Goal: Task Accomplishment & Management: Use online tool/utility

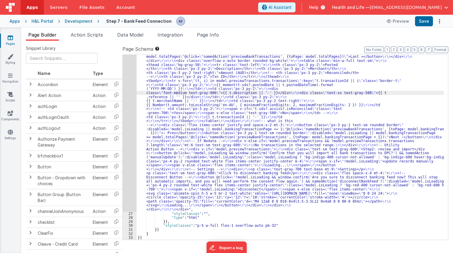
click at [170, 147] on div ""html" : "<div class= \" p-6 space-y-6 \" > \r\n\r\n <!-- Banking Feed === true…" at bounding box center [291, 145] width 308 height 510
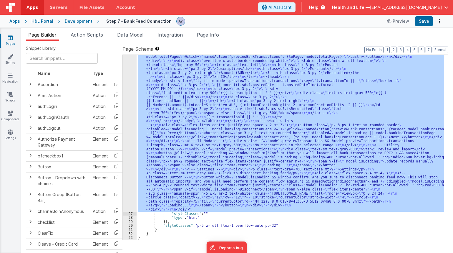
click at [126, 130] on div "26" at bounding box center [130, 50] width 14 height 321
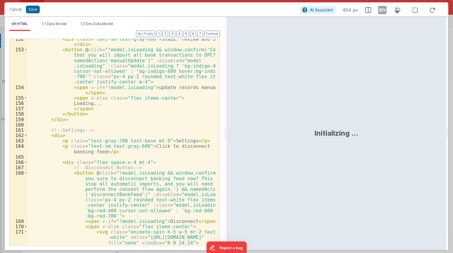
scroll to position [1239, 0]
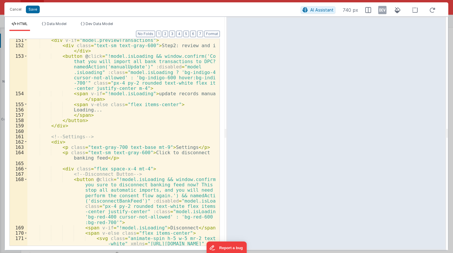
click at [122, 174] on div "< div v-if = "model.previewTransactions" > < div class = "text-sm text-gray-600…" at bounding box center [121, 151] width 188 height 228
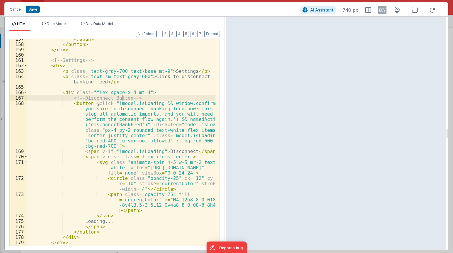
scroll to position [1331, 0]
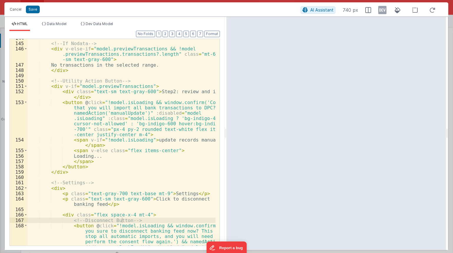
click at [96, 177] on div "<!-- If Nodata --> < div v-else-if = "model.previewTransactions && !model .prev…" at bounding box center [121, 165] width 188 height 260
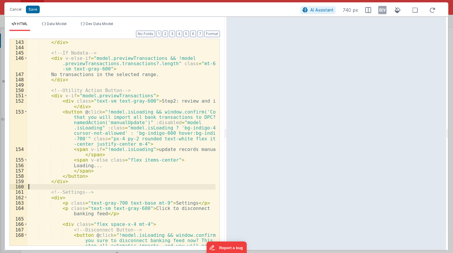
scroll to position [1183, 0]
click at [163, 102] on div "</ div > </ div > <!-- If Nodata --> < div v-else-if = "model.previewTransactio…" at bounding box center [121, 164] width 188 height 260
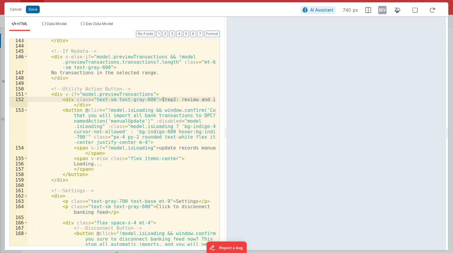
scroll to position [1186, 0]
click at [110, 157] on div "</ div > <!-- If Nodata --> < div v-else-if = "model.previewTransactions && !mo…" at bounding box center [121, 167] width 188 height 260
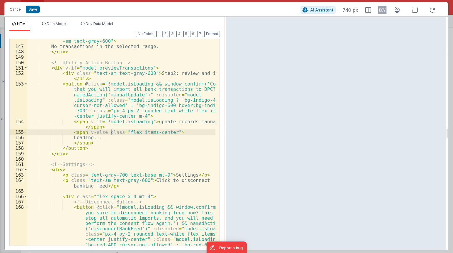
scroll to position [1213, 0]
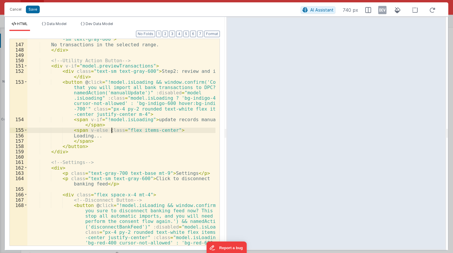
click at [149, 123] on div "< div v-else-if = "model.previewTransactions && !model .previewTransactions.tra…" at bounding box center [121, 161] width 188 height 271
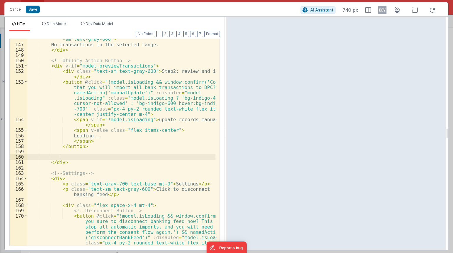
click at [110, 155] on div "< div v-else-if = "model.previewTransactions && !model .previewTransactions.tra…" at bounding box center [121, 161] width 188 height 271
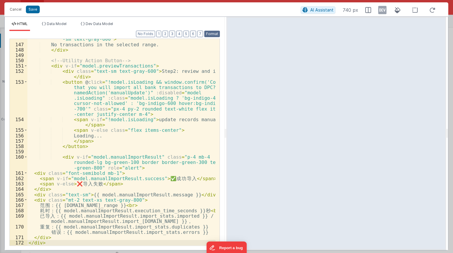
click at [210, 33] on button "Format" at bounding box center [212, 34] width 16 height 6
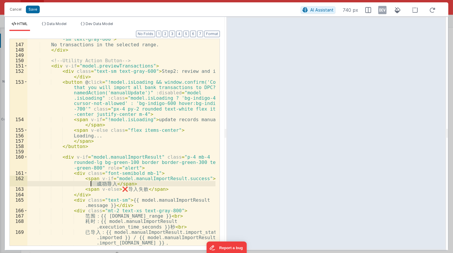
drag, startPoint x: 109, startPoint y: 184, endPoint x: 88, endPoint y: 185, distance: 20.6
click at [88, 185] on div "< div v-else-if = "model.previewTransactions && !model .previewTransactions.tra…" at bounding box center [121, 145] width 188 height 239
type textarea "Imported"
click at [114, 176] on div "< div v-else-if = "model.previewTransactions && !model .previewTransactions.tra…" at bounding box center [121, 145] width 188 height 239
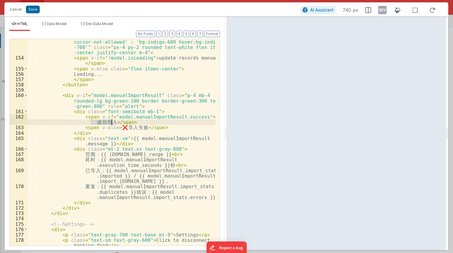
scroll to position [1276, 0]
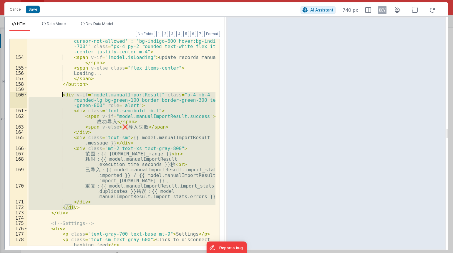
drag, startPoint x: 79, startPoint y: 208, endPoint x: 60, endPoint y: 95, distance: 113.7
click at [62, 95] on div "< button @ click = "!model.isLoading && window.confirm('Confirm that you will i…" at bounding box center [121, 141] width 188 height 249
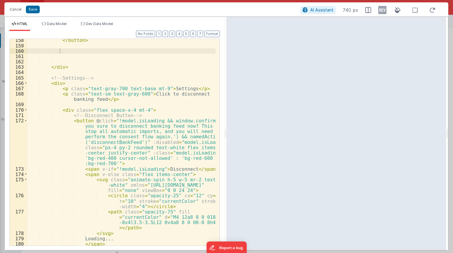
scroll to position [1308, 0]
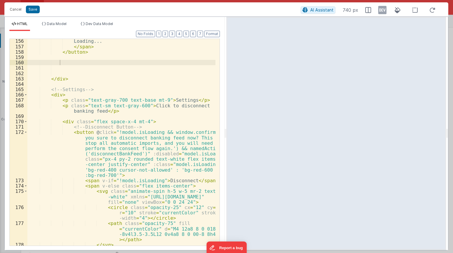
click at [70, 63] on div "Loading... </ span > </ button > </ div > <!-- Settings --> < div > < p class =…" at bounding box center [121, 146] width 188 height 217
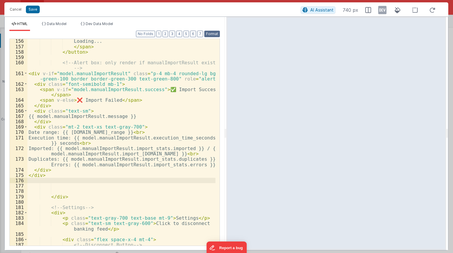
click at [215, 32] on button "Format" at bounding box center [212, 34] width 16 height 6
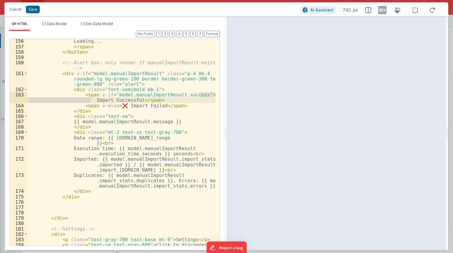
drag, startPoint x: 200, startPoint y: 95, endPoint x: 91, endPoint y: 99, distance: 109.4
click at [91, 99] on div "Loading... </ span > </ button > <!-- Alert box: only render if manualImportRes…" at bounding box center [121, 149] width 188 height 223
drag, startPoint x: 115, startPoint y: 106, endPoint x: 122, endPoint y: 106, distance: 7.4
click at [122, 106] on div "Loading... </ span > </ button > <!-- Alert box: only render if manualImportRes…" at bounding box center [121, 149] width 188 height 223
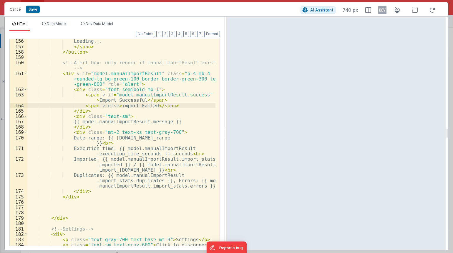
click at [194, 94] on div "Loading... </ span > </ button > <!-- Alert box: only render if manualImportRes…" at bounding box center [121, 149] width 188 height 223
click at [156, 121] on div "Loading... </ span > </ button > <!-- Alert box: only render if manualImportRes…" at bounding box center [121, 149] width 188 height 223
click at [108, 24] on span "Dev Data Model" at bounding box center [99, 24] width 27 height 4
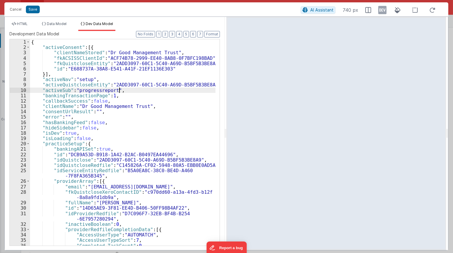
click at [131, 90] on div "{ "activeConsent" : [{ "clientNameStored" : "Dr Good Management Trust" , "fkACS…" at bounding box center [123, 147] width 186 height 217
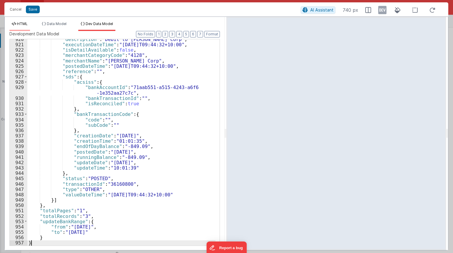
scroll to position [5724, 0]
click at [25, 24] on span "HTML" at bounding box center [22, 24] width 11 height 4
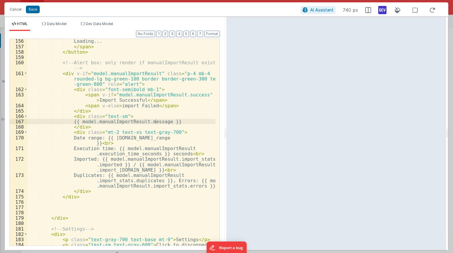
click at [380, 7] on icon at bounding box center [383, 9] width 8 height 9
click at [105, 150] on div "Loading... </ span > </ button > <!-- Alert box: only render if manualImportRes…" at bounding box center [121, 149] width 188 height 223
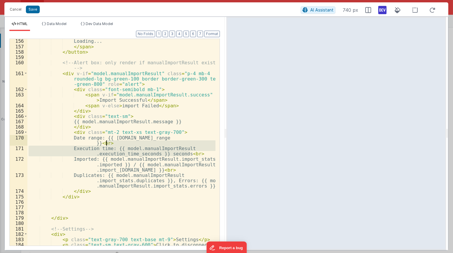
drag, startPoint x: 190, startPoint y: 154, endPoint x: 190, endPoint y: 144, distance: 10.0
click at [190, 144] on div "Loading... </ span > </ button > <!-- Alert box: only render if manualImportRes…" at bounding box center [121, 149] width 188 height 223
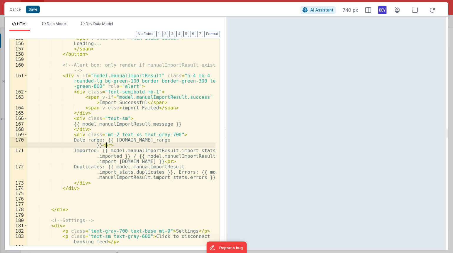
scroll to position [1305, 0]
click at [30, 9] on button "Save" at bounding box center [33, 10] width 14 height 8
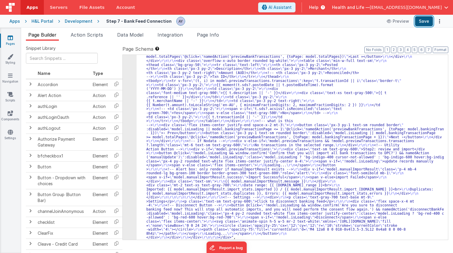
click at [424, 24] on button "Save" at bounding box center [424, 21] width 18 height 10
click at [222, 147] on div ""html" : "<div class= \" p-6 space-y-6 \" > \r\n\r\n <!-- Banking Feed === true…" at bounding box center [291, 159] width 308 height 538
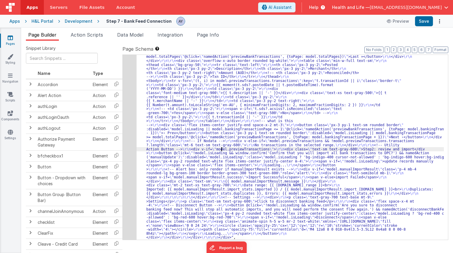
click at [127, 146] on div "26" at bounding box center [130, 64] width 14 height 349
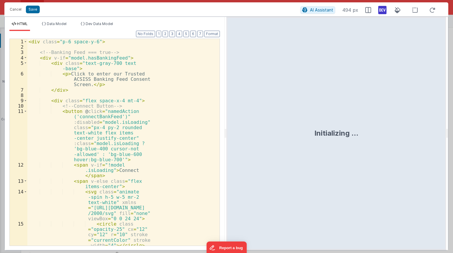
scroll to position [277, 0]
click at [178, 137] on div "< div class = "p-6 space-y-6" > <!-- Banking Feed === true --> < div v-if = "mo…" at bounding box center [121, 161] width 188 height 244
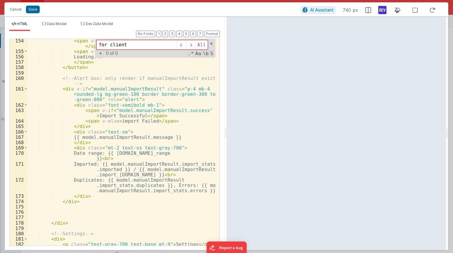
scroll to position [1292, 0]
type input "for client"
click at [95, 116] on div "< span v-if = "!model.isLoading" > update records manually </ span > < span v-e…" at bounding box center [121, 152] width 188 height 228
click at [142, 151] on div "< span v-if = "!model.isLoading" > update records manually </ span > < span v-e…" at bounding box center [121, 152] width 188 height 228
click at [136, 166] on div "< span v-if = "!model.isLoading" > update records manually </ span > < span v-e…" at bounding box center [121, 152] width 188 height 228
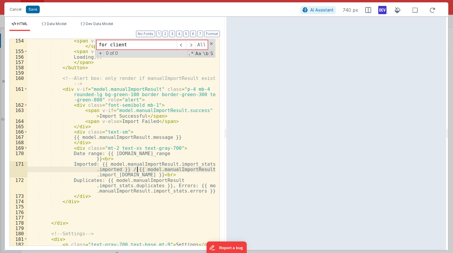
click at [132, 176] on div "< span v-if = "!model.isLoading" > update records manually </ span > < span v-e…" at bounding box center [121, 152] width 188 height 228
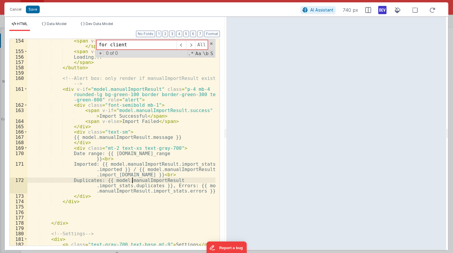
click at [132, 178] on div "< span v-if = "!model.isLoading" > update records manually </ span > < span v-e…" at bounding box center [121, 152] width 188 height 228
click at [154, 146] on div "< span v-if = "!model.isLoading" > update records manually </ span > < span v-e…" at bounding box center [121, 152] width 188 height 228
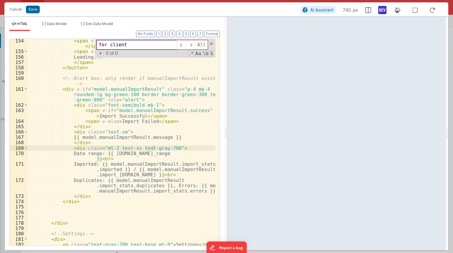
paste input "ccessfully im"
type input "ccessfully im"
click at [131, 155] on div "< span v-if = "!model.isLoading" > update records manually </ span > < span v-e…" at bounding box center [121, 152] width 188 height 228
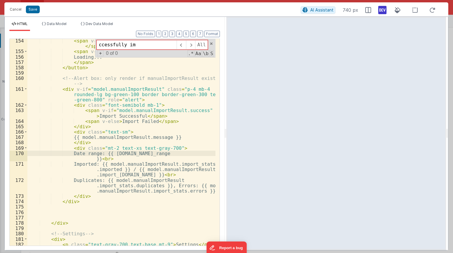
click at [138, 154] on div "< span v-if = "!model.isLoading" > update records manually </ span > < span v-e…" at bounding box center [121, 152] width 188 height 228
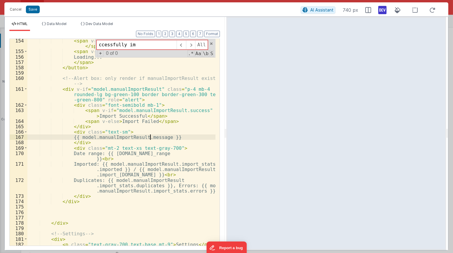
drag, startPoint x: 151, startPoint y: 139, endPoint x: 159, endPoint y: 139, distance: 7.1
click at [156, 139] on div "< span v-if = "!model.isLoading" > update records manually </ span > < span v-e…" at bounding box center [121, 152] width 188 height 228
click at [159, 139] on div "< span v-if = "!model.isLoading" > update records manually </ span > < span v-e…" at bounding box center [121, 152] width 188 height 228
click at [183, 15] on div "Cancel Save AI Assistant 740 px" at bounding box center [226, 9] width 444 height 14
click at [13, 10] on button "Cancel" at bounding box center [16, 9] width 18 height 8
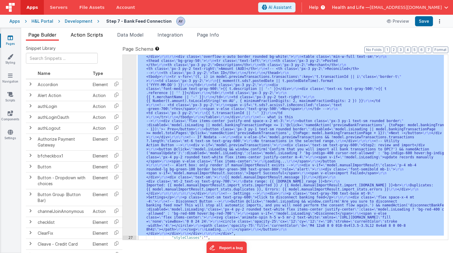
click at [97, 34] on span "Action Scripts" at bounding box center [87, 35] width 32 height 6
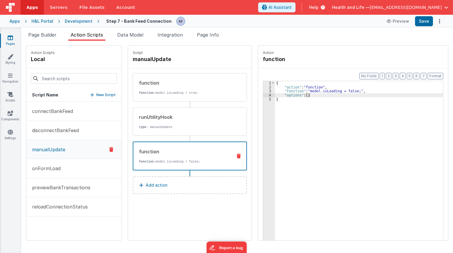
click at [160, 162] on p "function: model.isLoading = false;" at bounding box center [183, 161] width 89 height 5
drag, startPoint x: 182, startPoint y: 208, endPoint x: 186, endPoint y: 202, distance: 7.0
click at [182, 208] on div "Script manualUpdate function function: model.isLoading = true; runUtilityHook t…" at bounding box center [190, 143] width 124 height 194
click at [188, 126] on p "type : manualUpdate" at bounding box center [183, 127] width 89 height 5
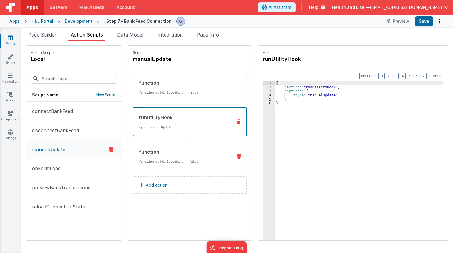
click at [194, 155] on div "function function: model.isLoading = false;" at bounding box center [180, 156] width 95 height 16
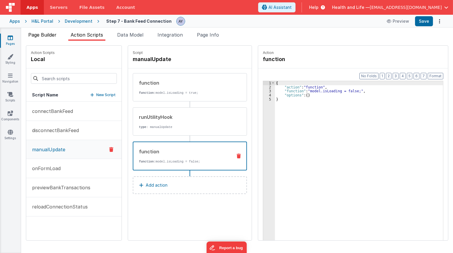
click at [39, 32] on span "Page Builder" at bounding box center [42, 35] width 28 height 6
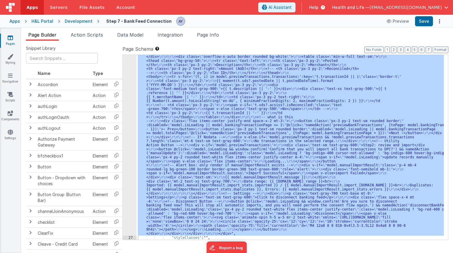
click at [251, 139] on div ""html" : "<div class= \" p-6 space-y-6 \" > \r\n\r\n <!-- Banking Feed === true…" at bounding box center [291, 147] width 308 height 185
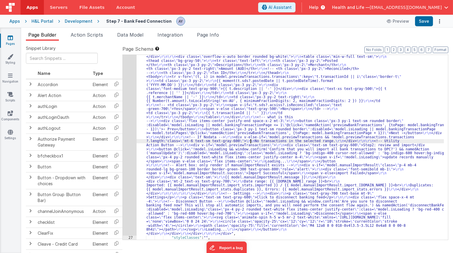
click at [124, 133] on div "26" at bounding box center [130, 60] width 14 height 349
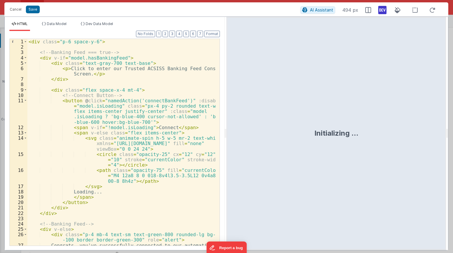
click at [380, 13] on icon at bounding box center [383, 9] width 8 height 9
click at [27, 9] on button "Save" at bounding box center [33, 10] width 14 height 8
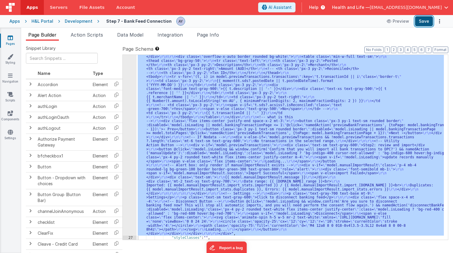
click at [426, 21] on button "Save" at bounding box center [424, 21] width 18 height 10
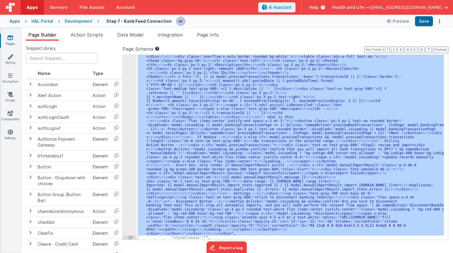
click at [167, 174] on div ""html" : "<div class= \" p-6 space-y-6 \" > \r\n\r\n <!-- Banking Feed === true…" at bounding box center [291, 147] width 308 height 185
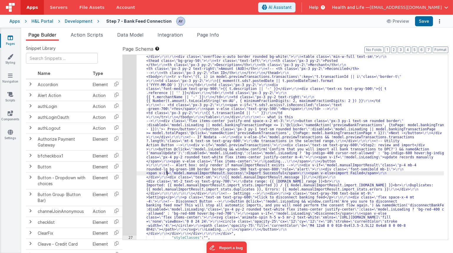
scroll to position [301, 0]
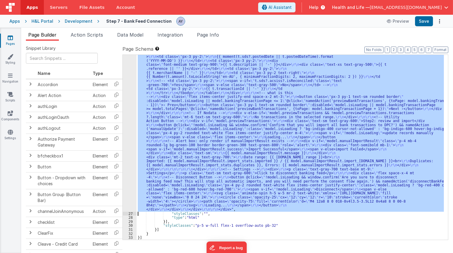
click at [127, 142] on div "26" at bounding box center [130, 36] width 14 height 349
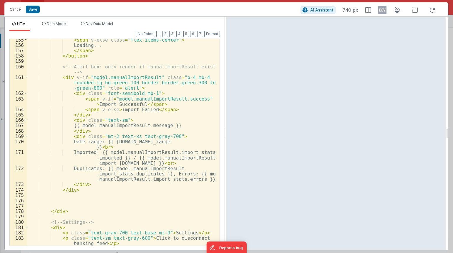
scroll to position [1303, 0]
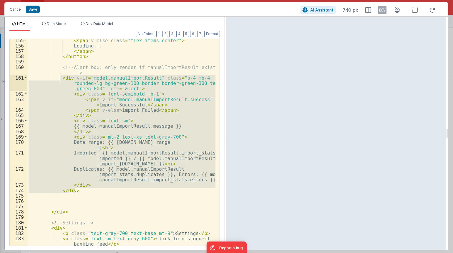
drag, startPoint x: 83, startPoint y: 189, endPoint x: 61, endPoint y: 78, distance: 113.3
click at [61, 78] on div "< span v-else class = "flex items-center" > Loading... </ span > </ button > <!…" at bounding box center [121, 146] width 188 height 217
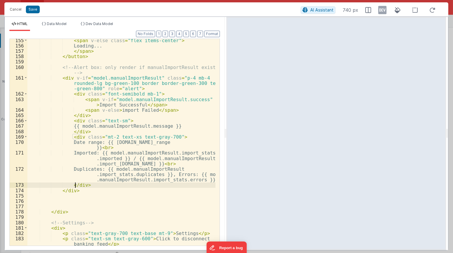
click at [77, 188] on div "< span v-else class = "flex items-center" > Loading... </ span > </ button > <!…" at bounding box center [121, 146] width 188 height 217
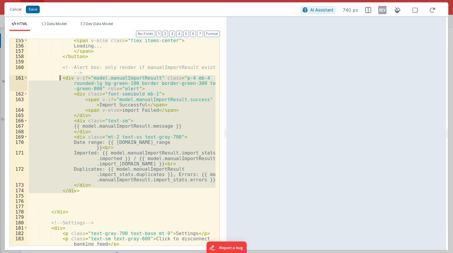
drag, startPoint x: 78, startPoint y: 189, endPoint x: 60, endPoint y: 77, distance: 113.9
click at [60, 77] on div "< span v-else class = "flex items-center" > Loading... </ span > </ button > <!…" at bounding box center [121, 146] width 188 height 217
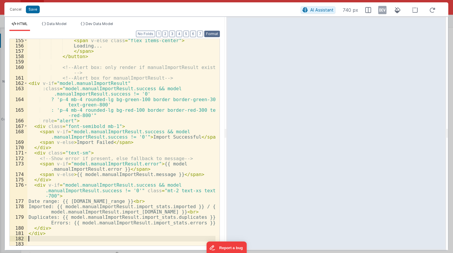
click at [206, 34] on button "Format" at bounding box center [212, 34] width 16 height 6
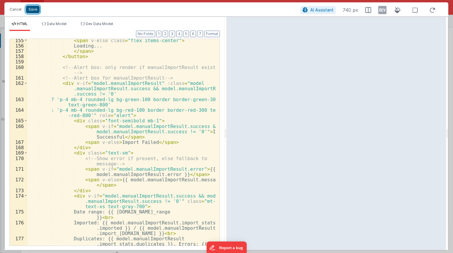
click at [35, 12] on button "Save" at bounding box center [33, 10] width 14 height 8
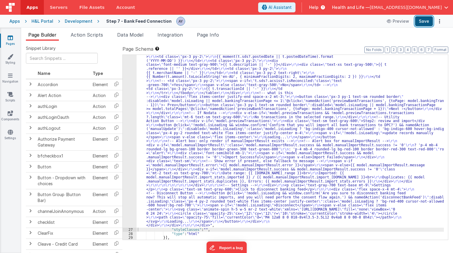
click at [427, 22] on button "Save" at bounding box center [424, 21] width 18 height 10
